Goal: Navigation & Orientation: Go to known website

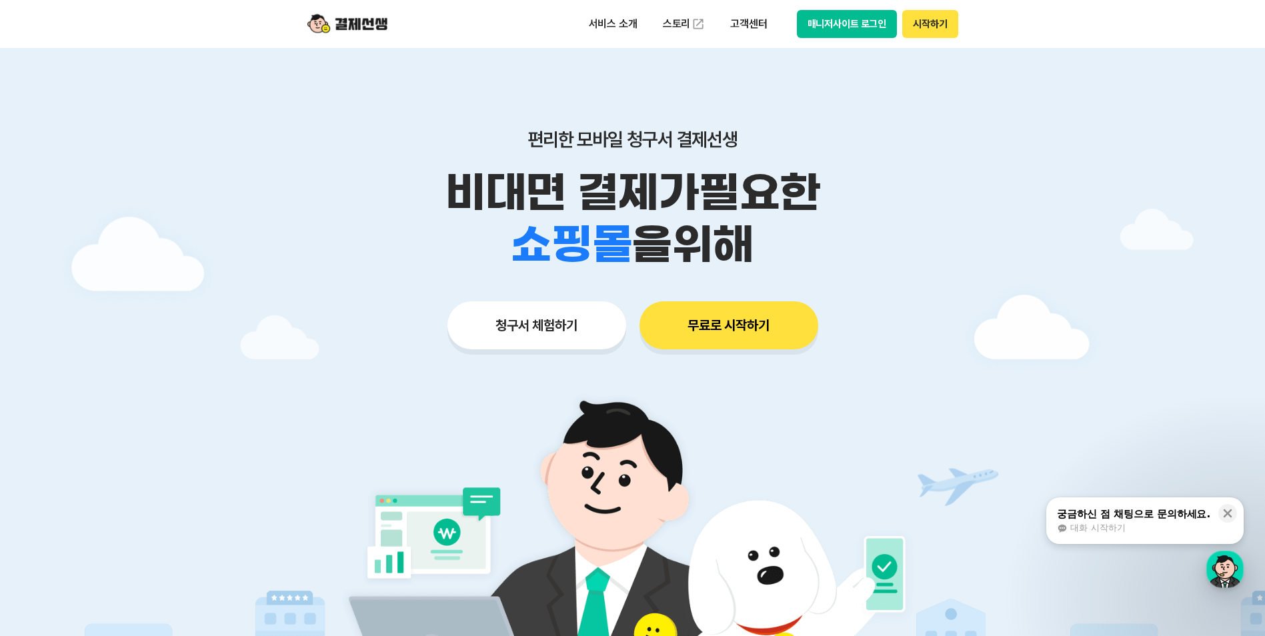
click at [871, 29] on button "매니저사이트 로그인" at bounding box center [847, 24] width 101 height 28
click at [845, 24] on button "매니저사이트 로그인" at bounding box center [847, 24] width 101 height 28
click at [830, 27] on button "매니저사이트 로그인" at bounding box center [847, 24] width 101 height 28
